Goal: Find specific page/section: Find specific page/section

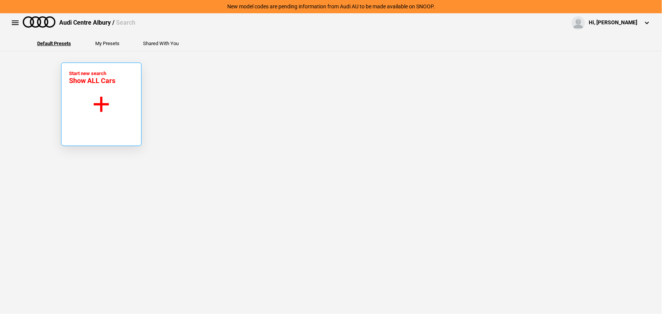
click at [97, 110] on button "Start new search Show ALL Cars" at bounding box center [101, 104] width 80 height 83
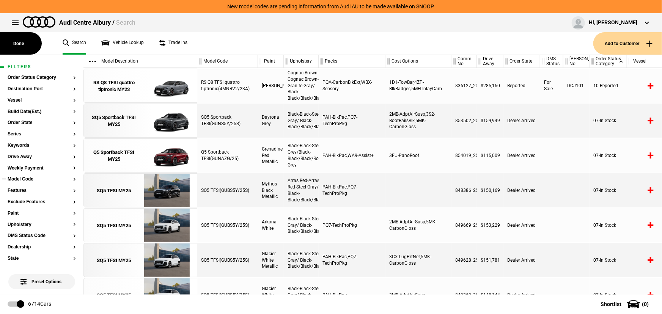
click at [23, 178] on button "Model Code" at bounding box center [42, 179] width 68 height 5
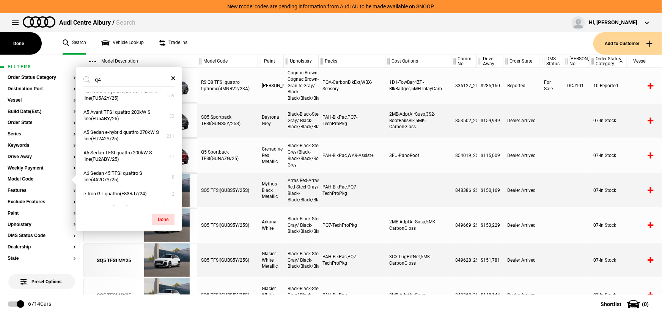
scroll to position [24, 0]
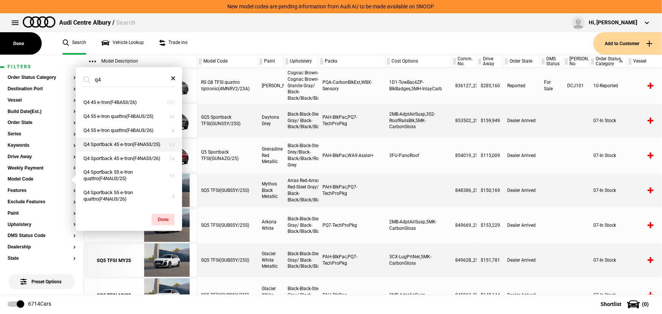
type input "q4"
click at [133, 140] on button "Q4 Sportback 45 e-tron(F4NA53/25)" at bounding box center [129, 145] width 106 height 14
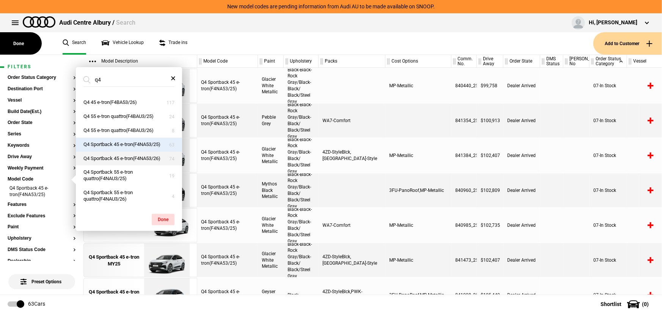
click at [132, 154] on button "Q4 Sportback 45 e-tron(F4NA53/26)" at bounding box center [129, 159] width 106 height 14
click at [292, 155] on div "Black-Black-Rock Gray/Black-Black/ Black/Steel Gray" at bounding box center [301, 155] width 35 height 34
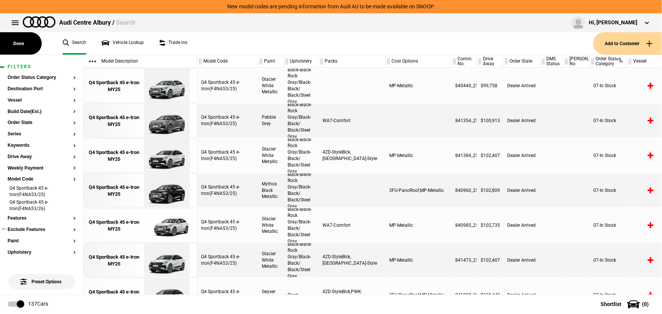
click at [14, 237] on ul at bounding box center [42, 236] width 68 height 3
click at [14, 240] on button "Paint" at bounding box center [42, 241] width 68 height 5
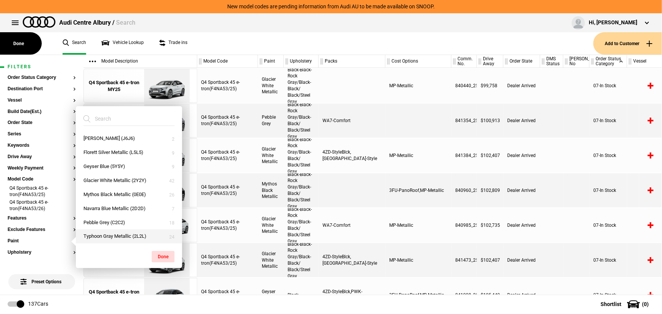
click at [115, 239] on button "Typhoon Gray Metallic (2L2L)" at bounding box center [129, 236] width 106 height 14
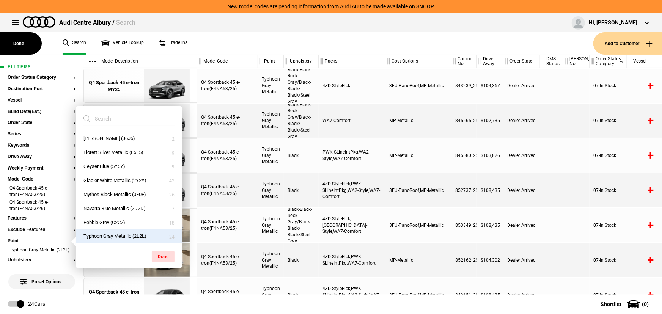
click at [290, 201] on div "Black" at bounding box center [301, 190] width 35 height 34
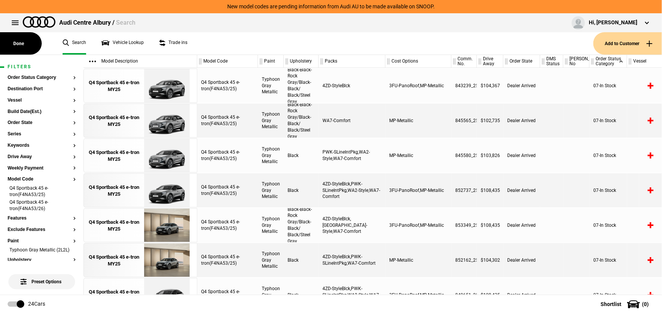
click at [372, 119] on div "WA7-Comfort" at bounding box center [352, 121] width 67 height 34
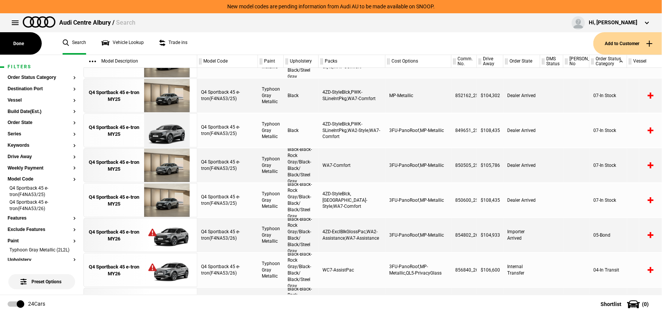
scroll to position [221, 0]
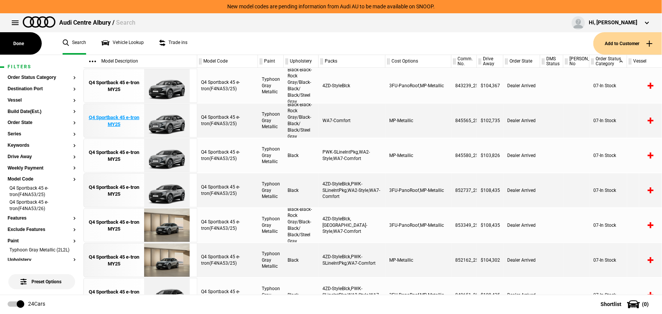
click at [127, 121] on div "Q4 Sportback 45 e-tron MY25" at bounding box center [114, 121] width 53 height 14
